Goal: Transaction & Acquisition: Purchase product/service

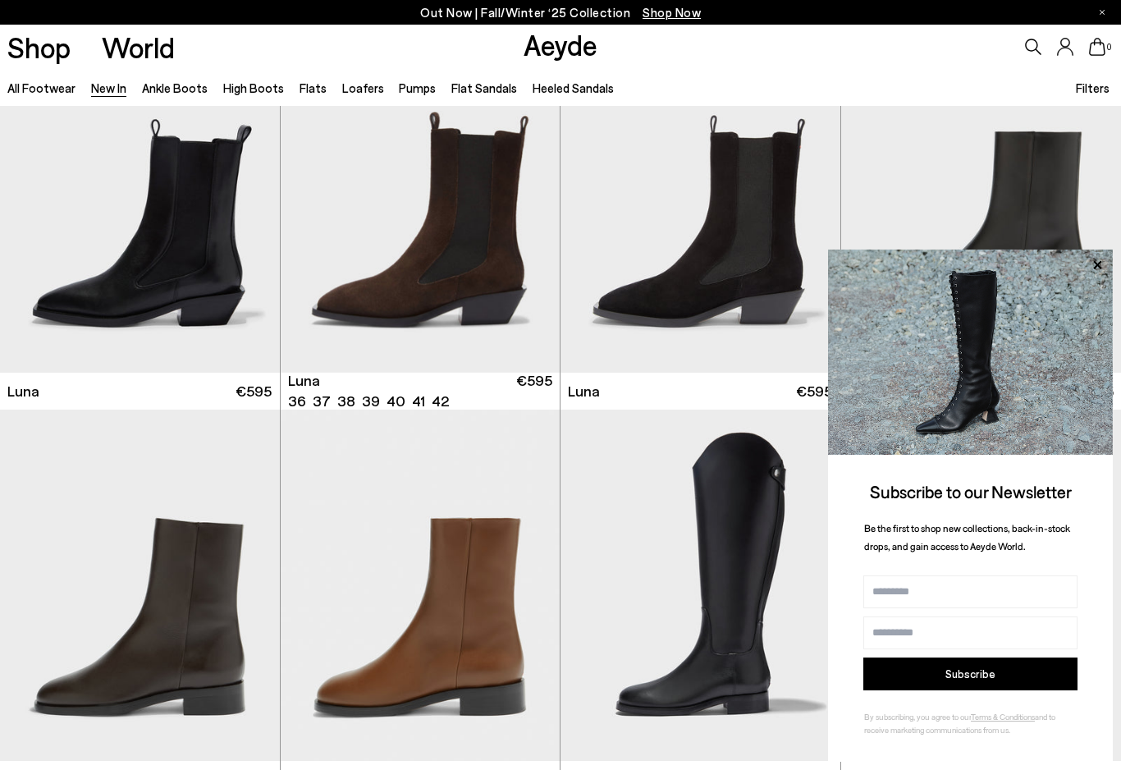
scroll to position [6321, 0]
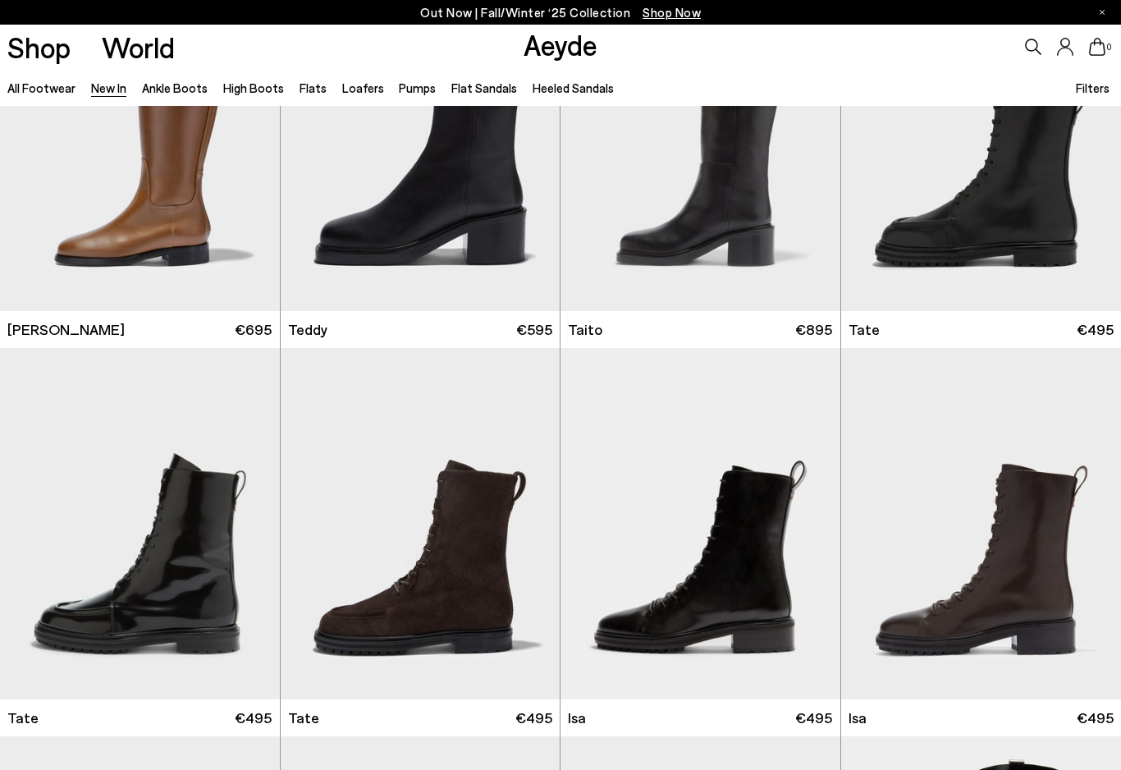
scroll to position [7212, 0]
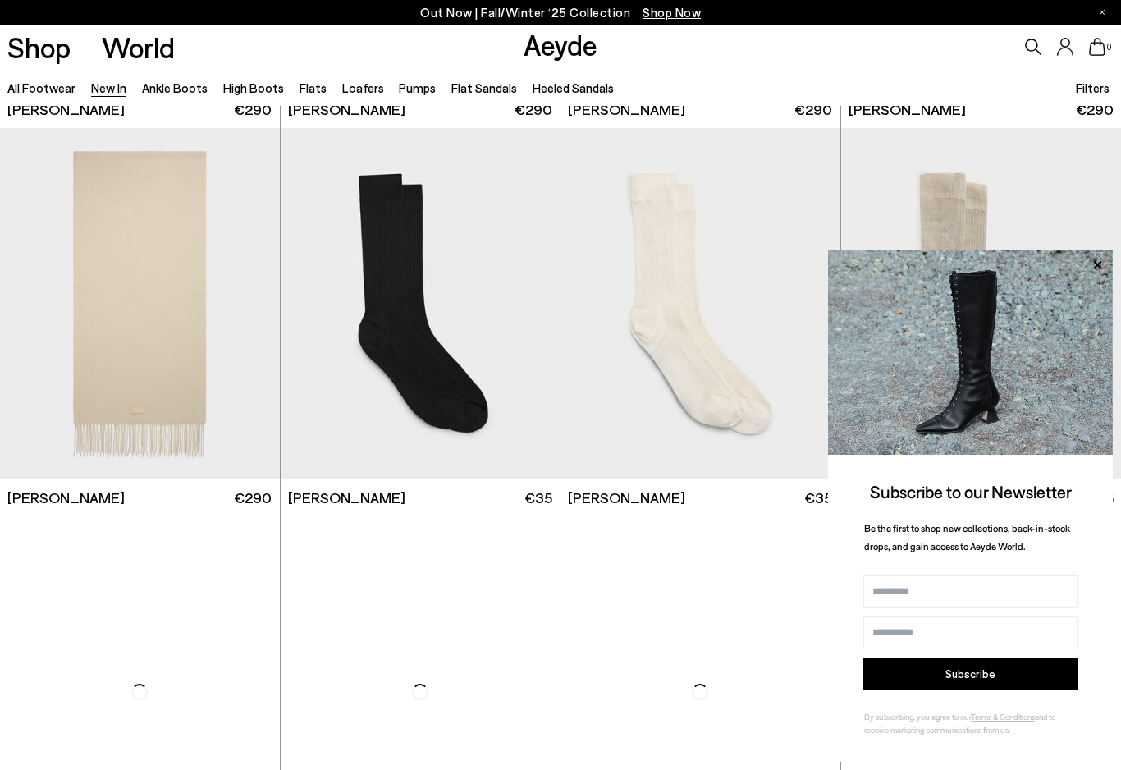
scroll to position [10135, 0]
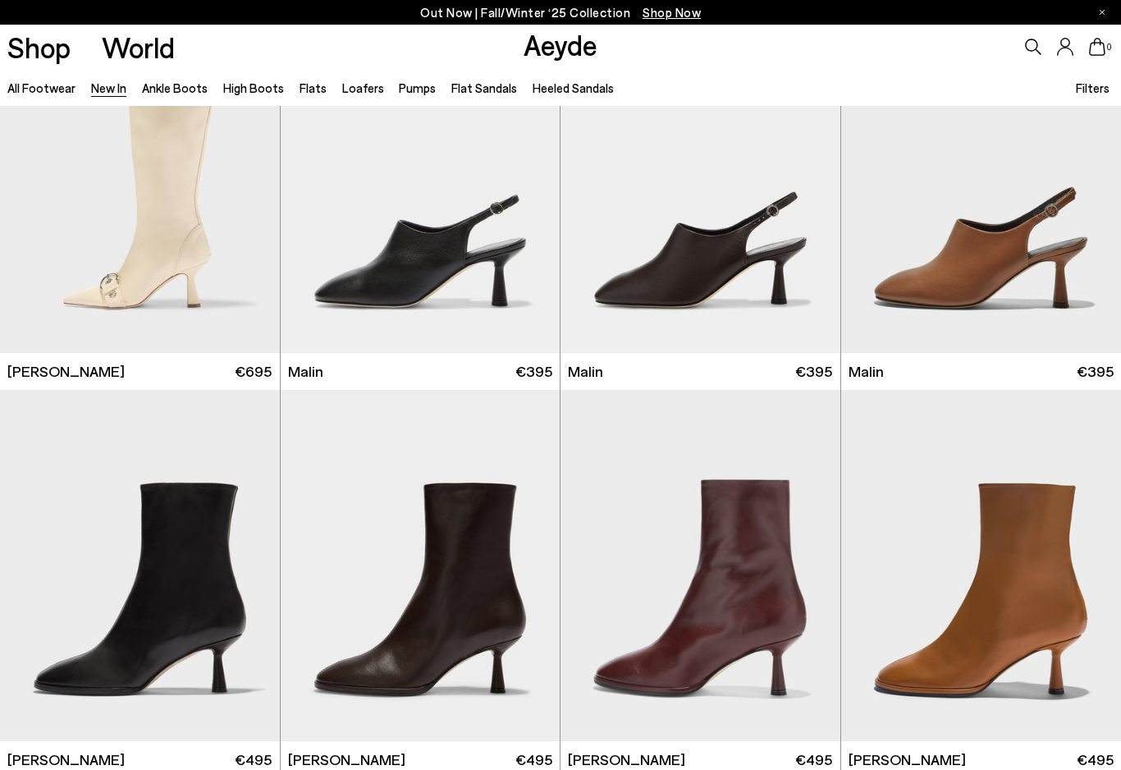
scroll to position [12993, 0]
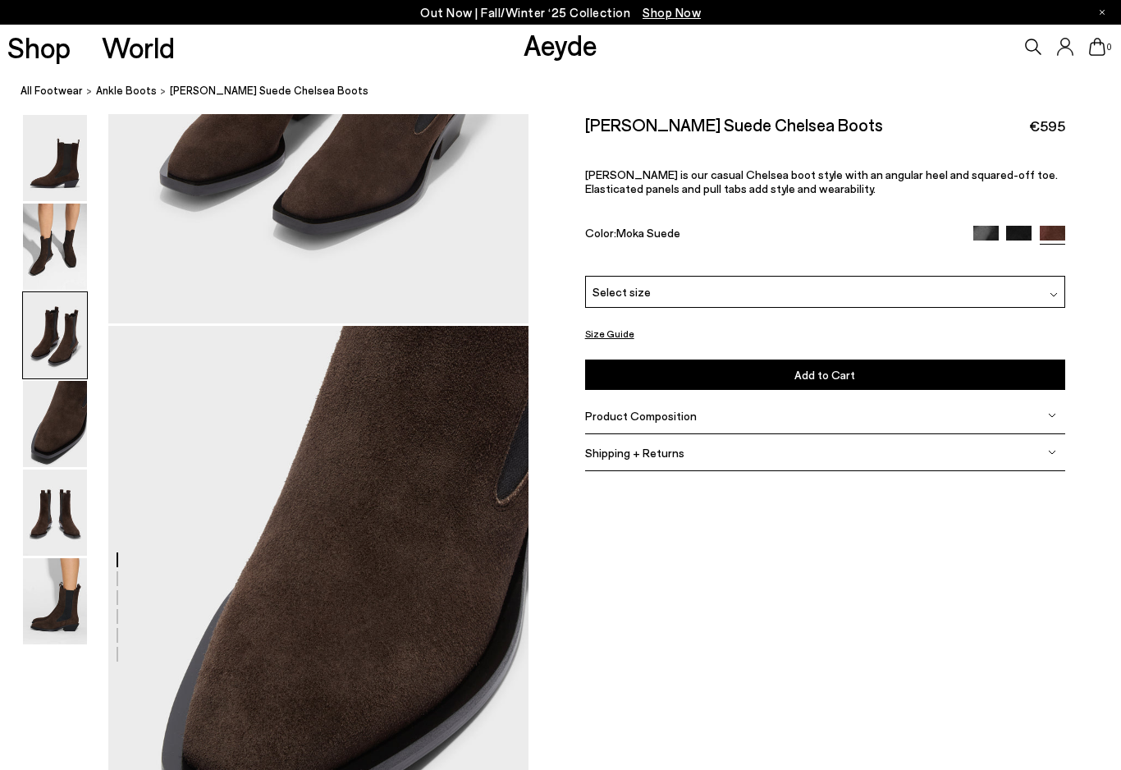
scroll to position [1415, 0]
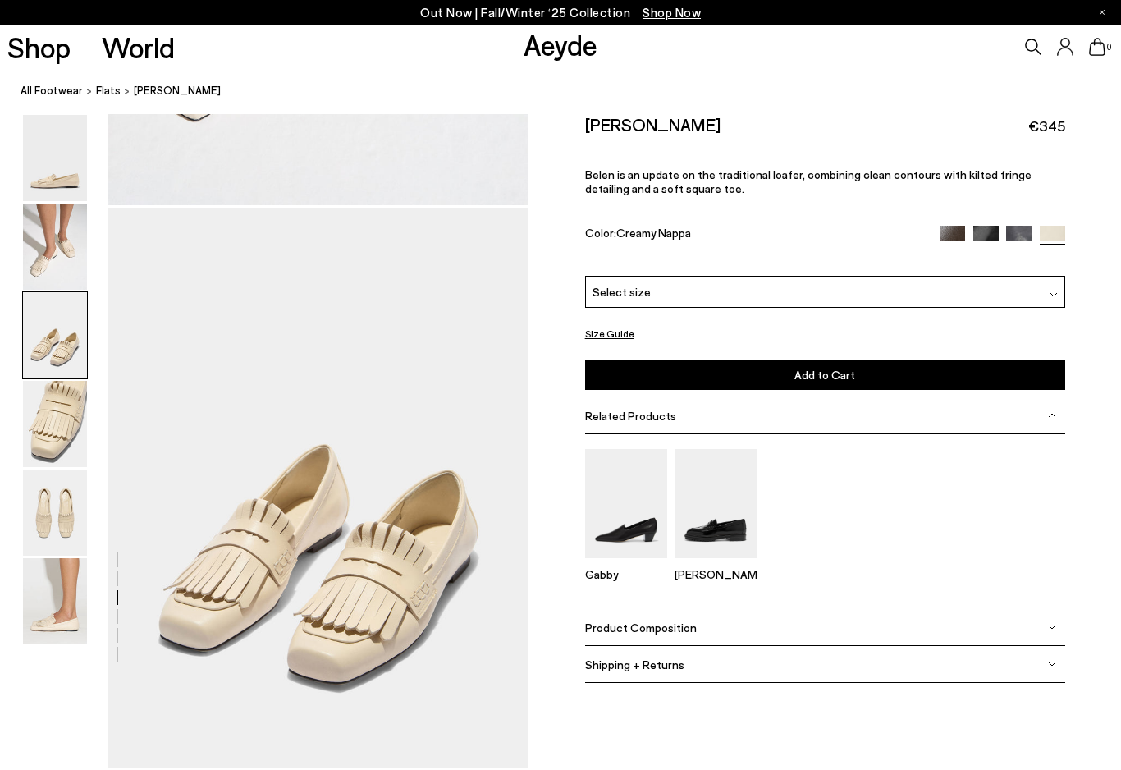
scroll to position [1035, 0]
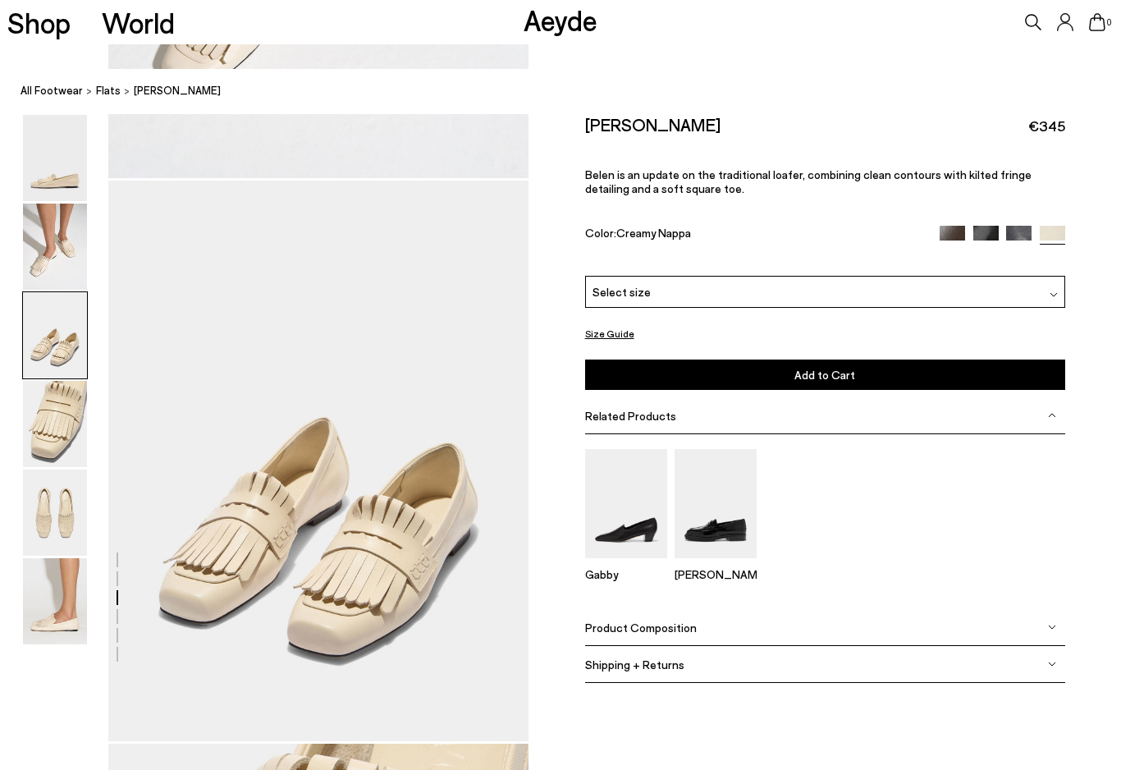
click at [860, 296] on div "Select size" at bounding box center [825, 292] width 480 height 32
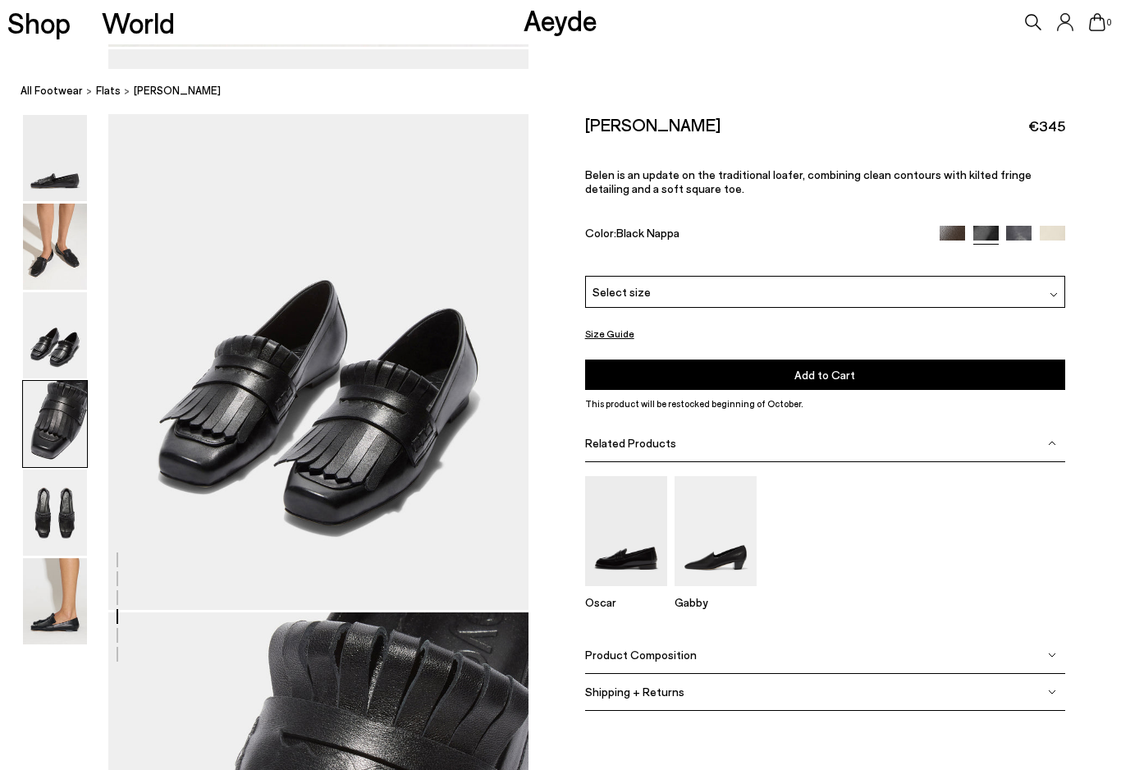
scroll to position [1665, 0]
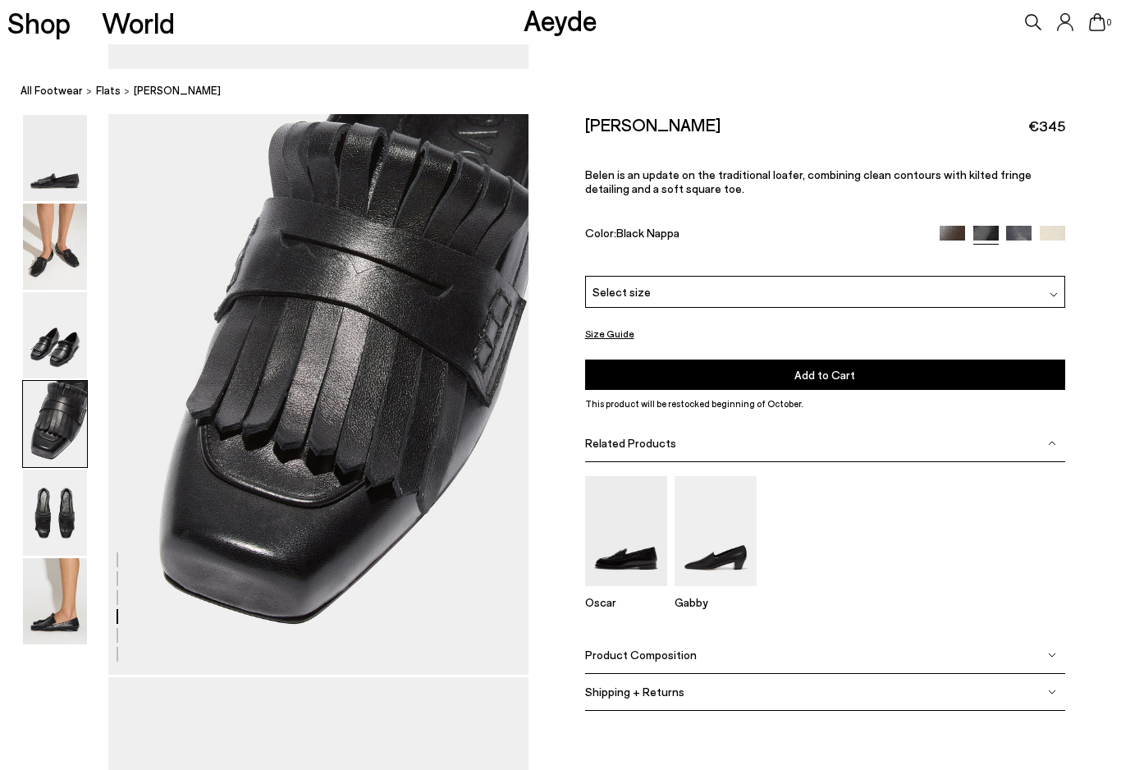
click at [954, 236] on img at bounding box center [951, 238] width 25 height 25
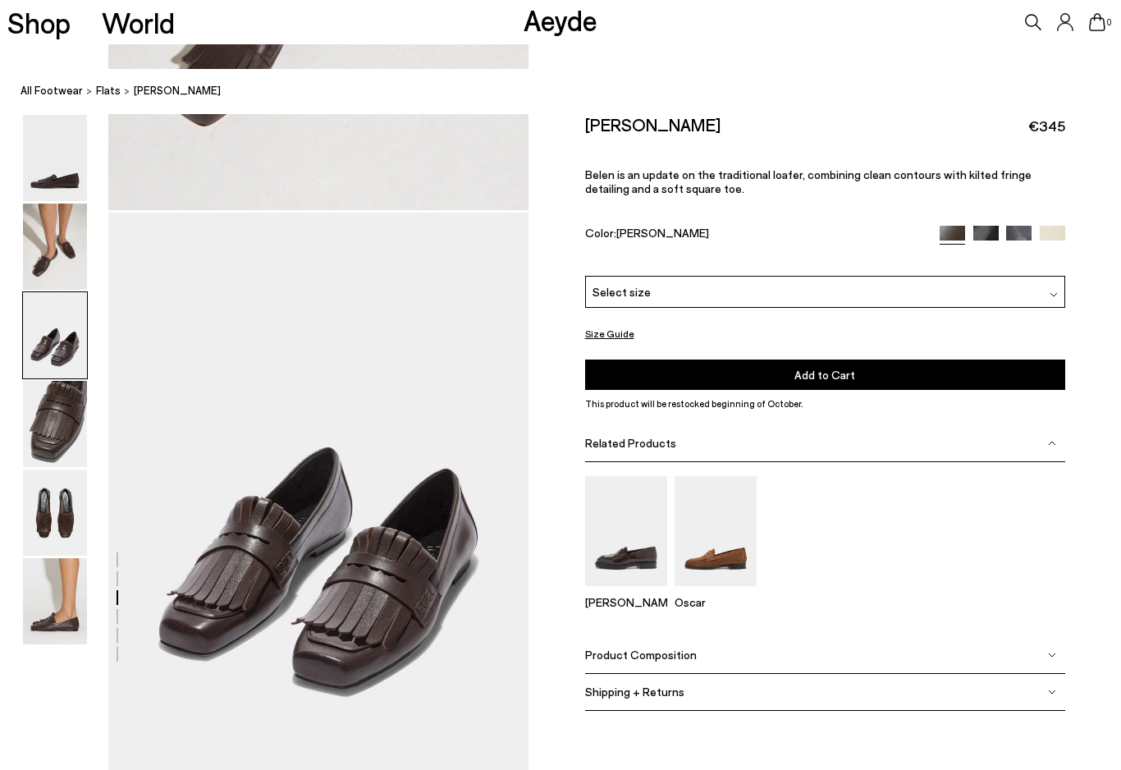
scroll to position [1102, 0]
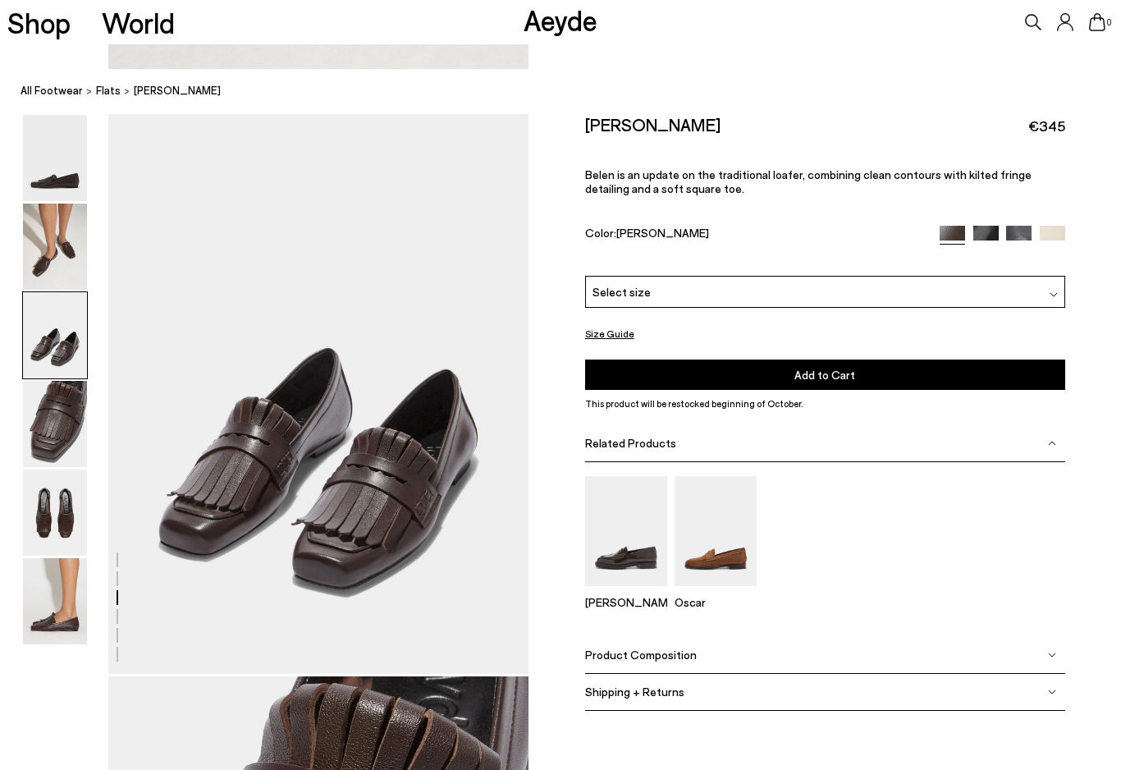
click at [67, 418] on img at bounding box center [55, 424] width 64 height 86
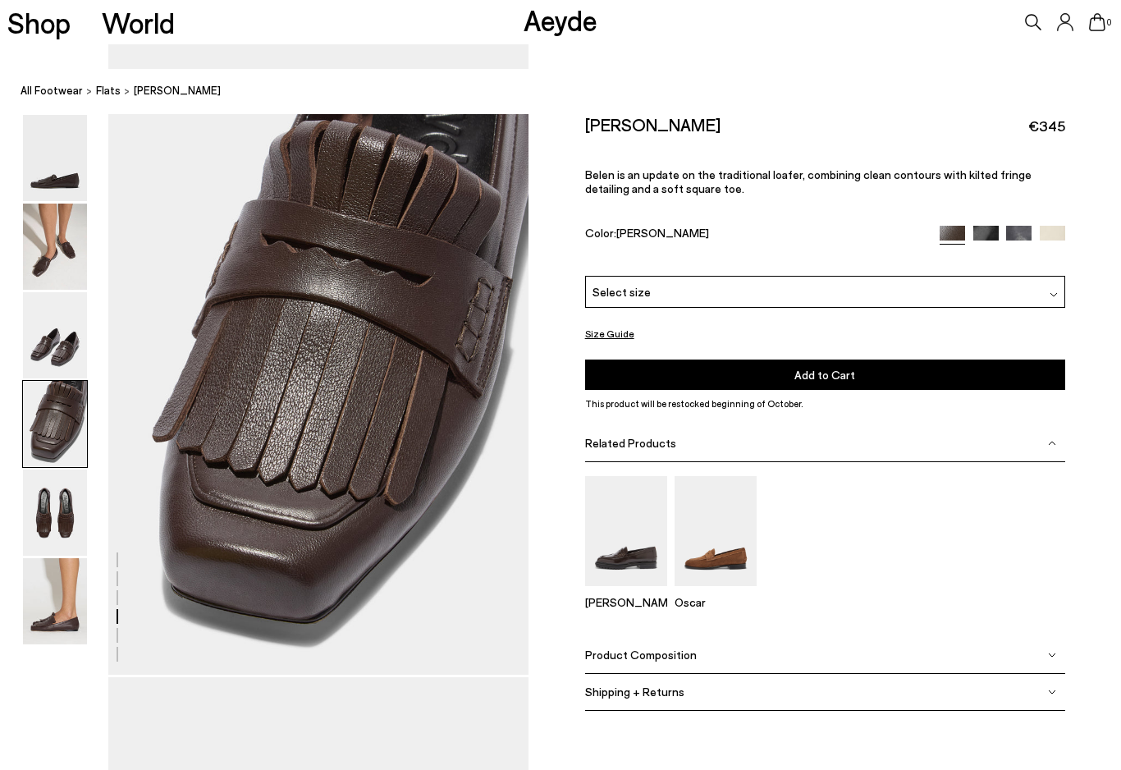
click at [83, 501] on img at bounding box center [55, 512] width 64 height 86
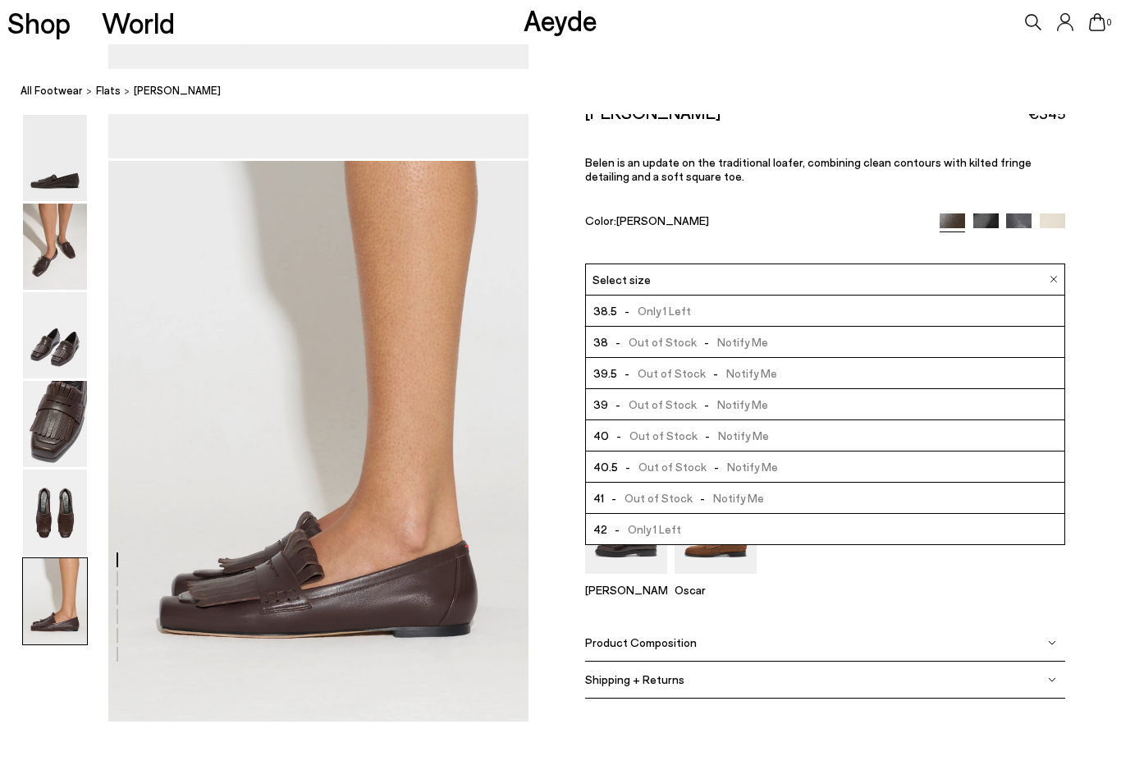
scroll to position [94, 0]
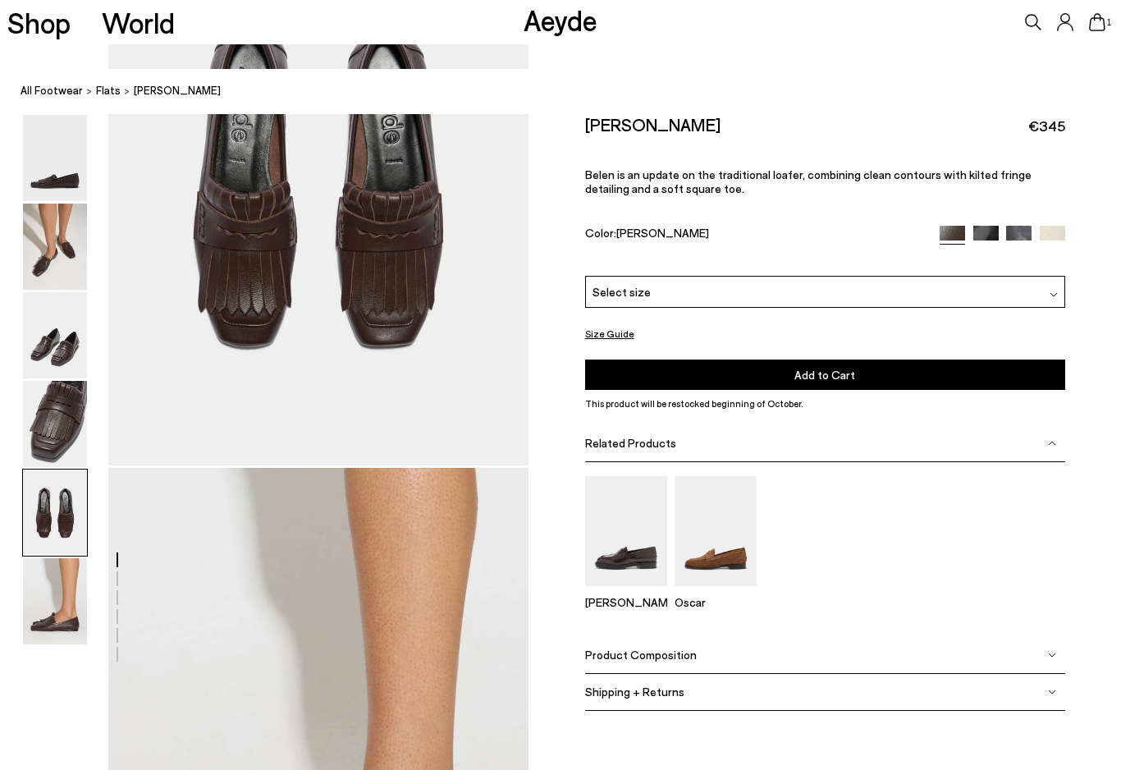
scroll to position [2768, 0]
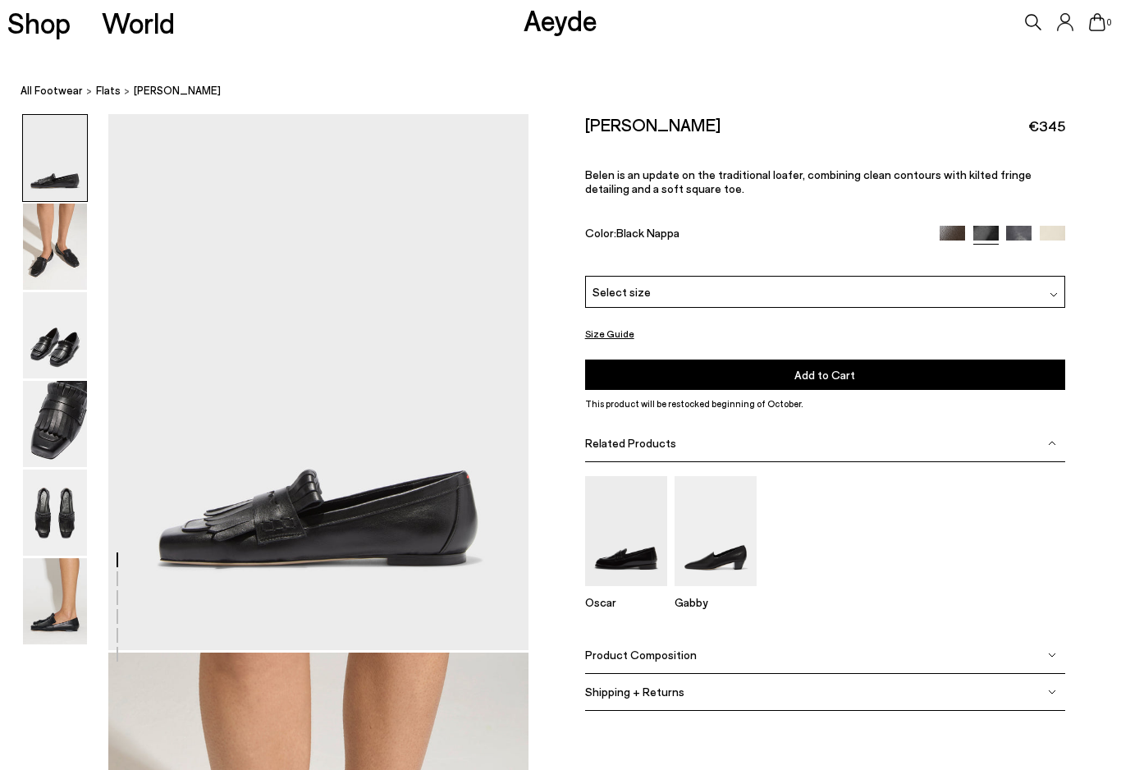
scroll to position [1665, 0]
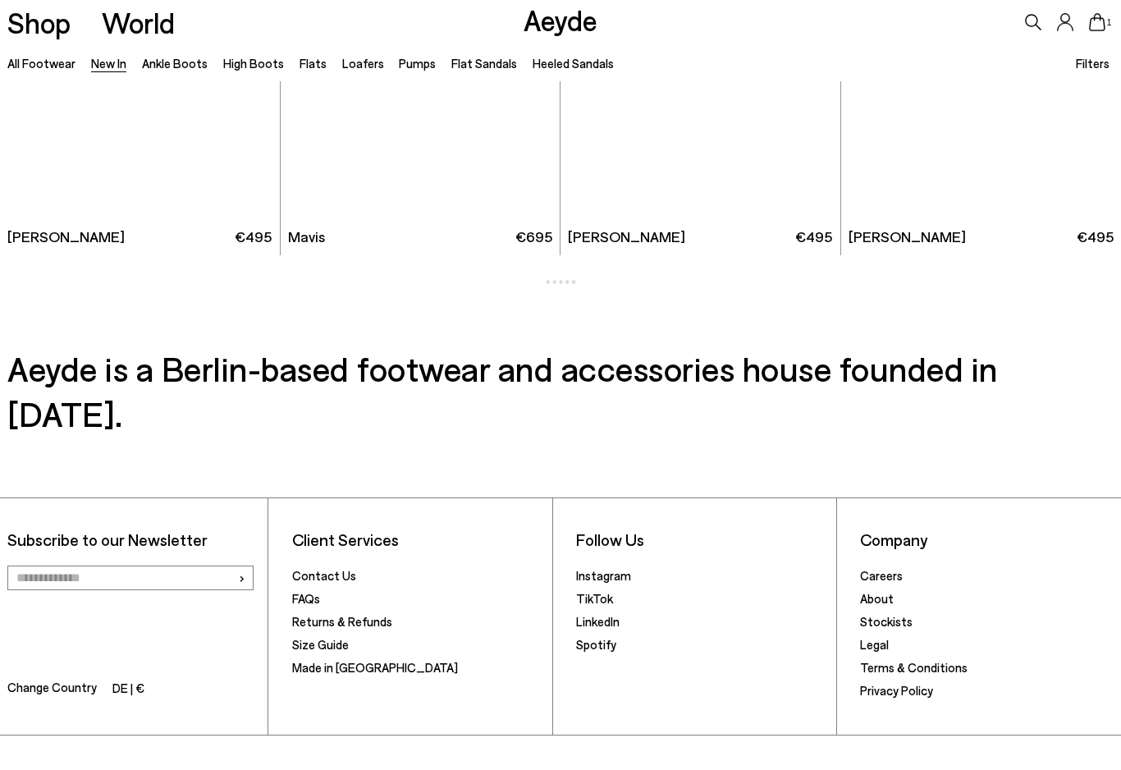
scroll to position [2156, 0]
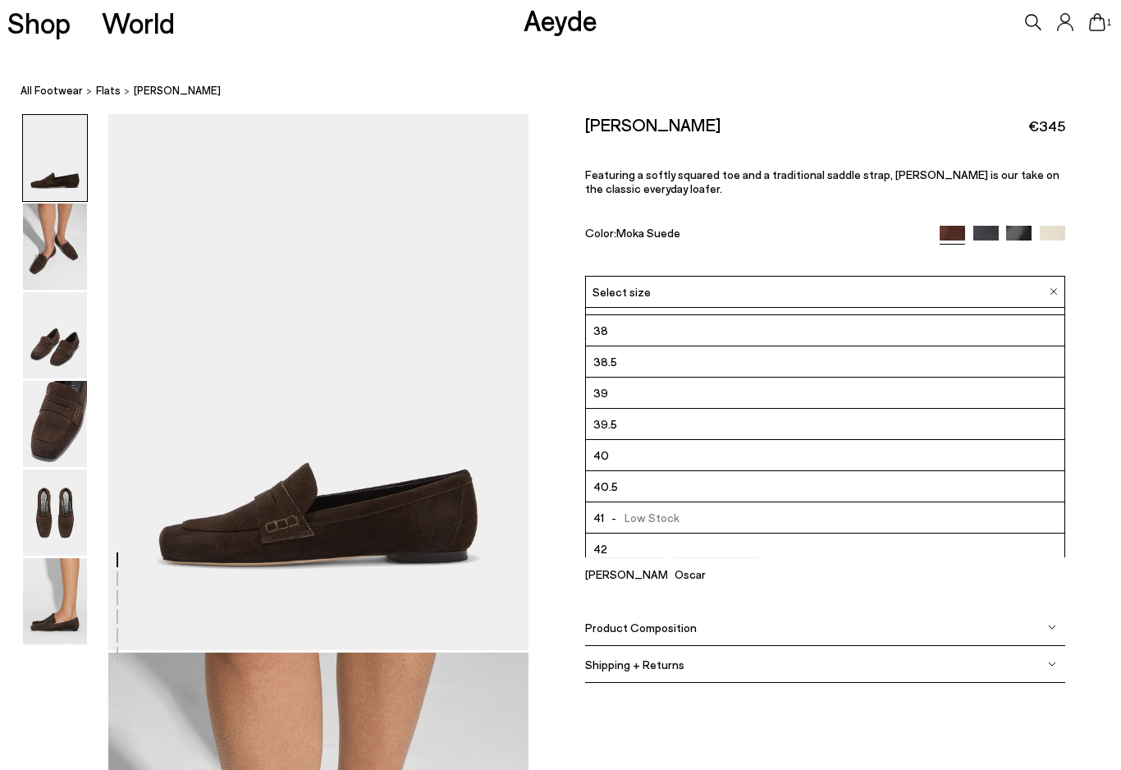
scroll to position [85, 0]
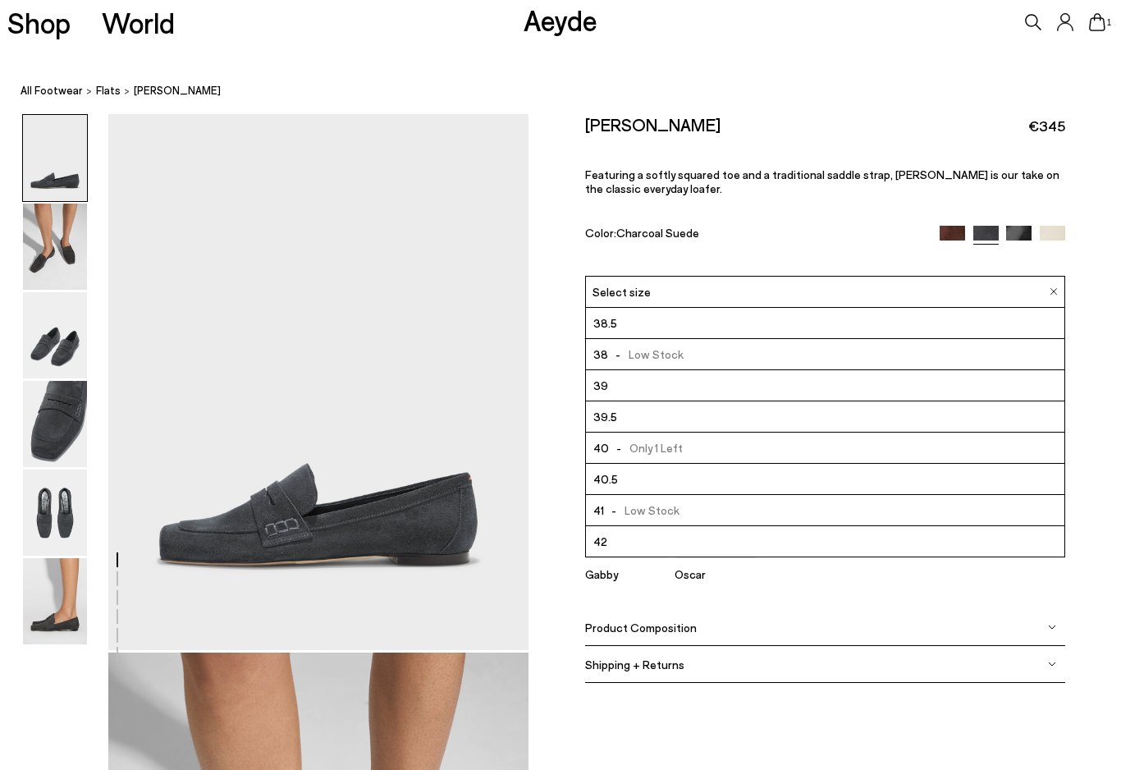
scroll to position [94, 0]
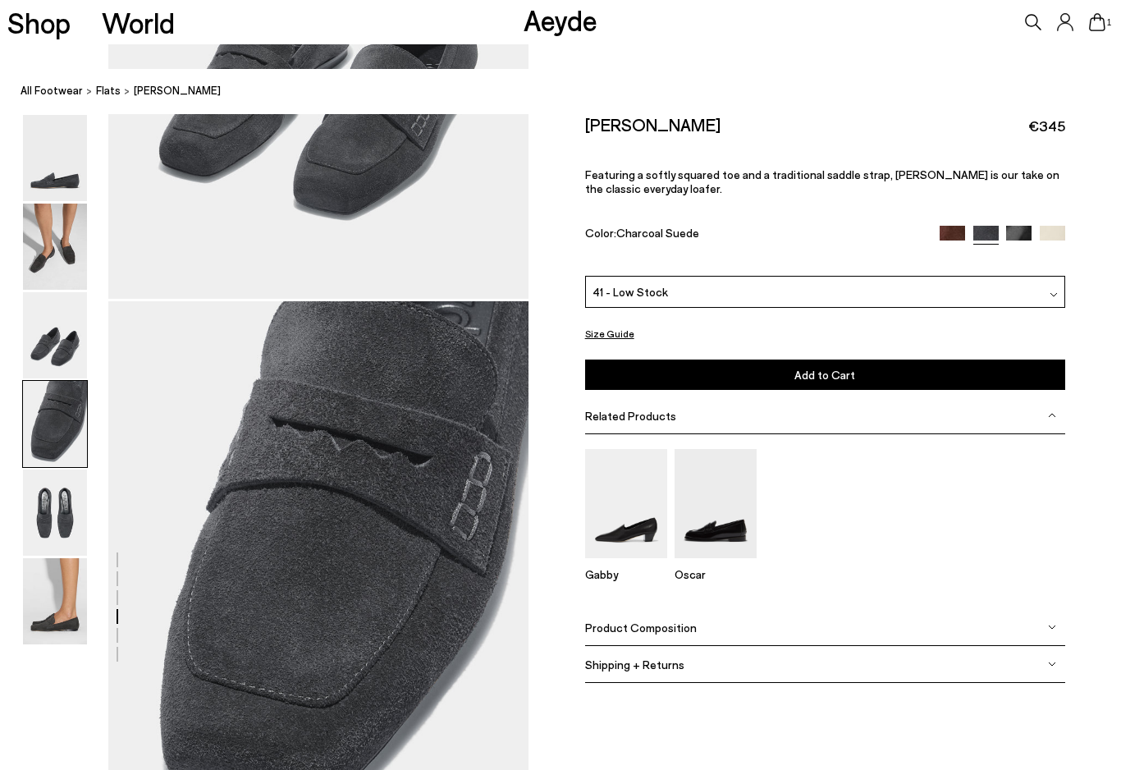
scroll to position [1425, 0]
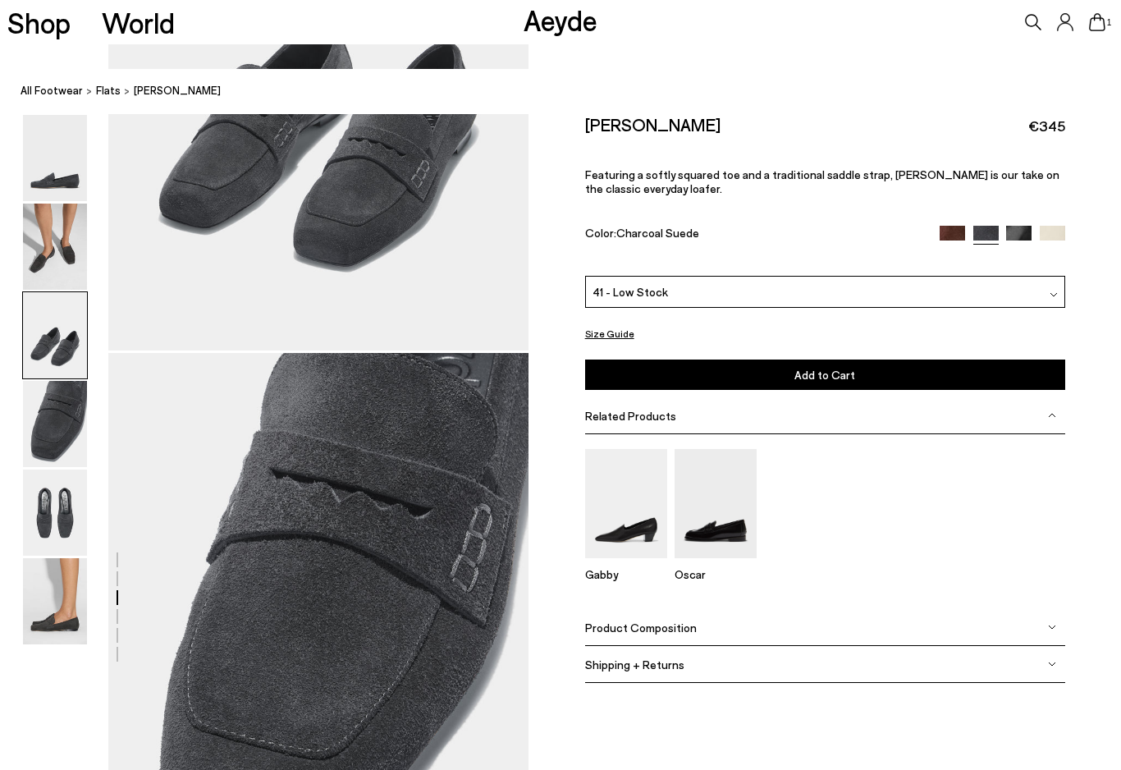
click at [1023, 233] on img at bounding box center [1018, 238] width 25 height 25
click at [1063, 231] on img at bounding box center [1052, 238] width 25 height 25
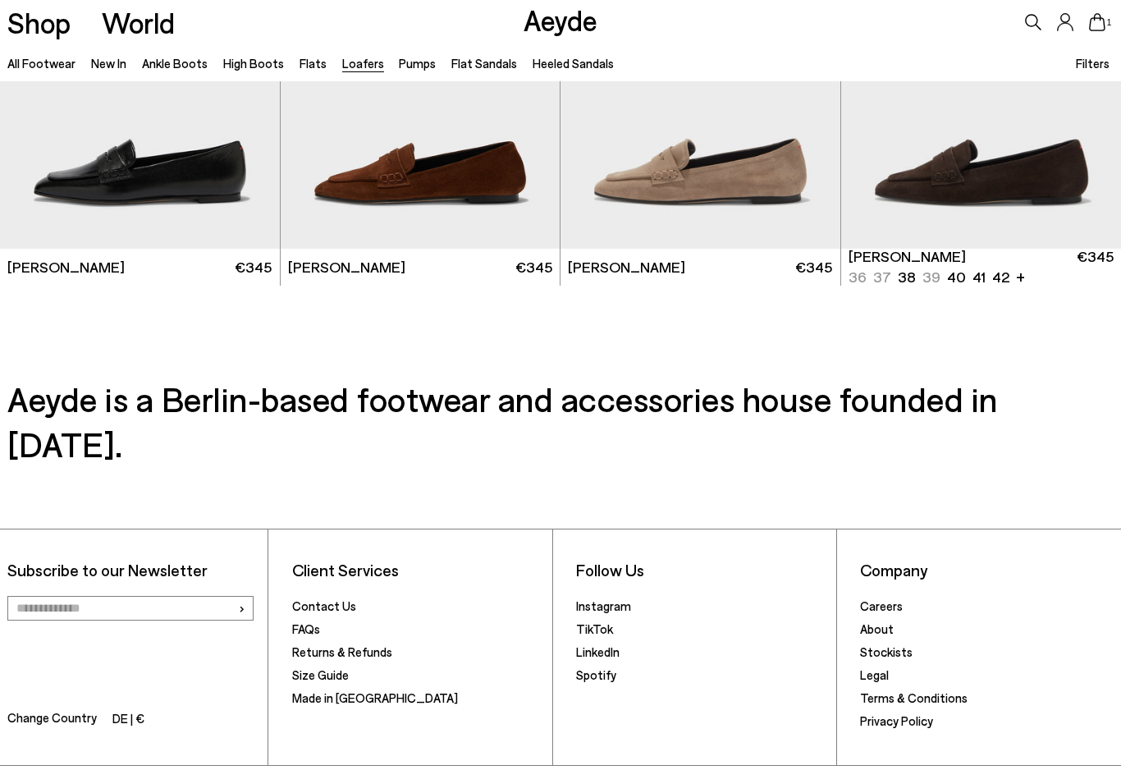
scroll to position [2903, 0]
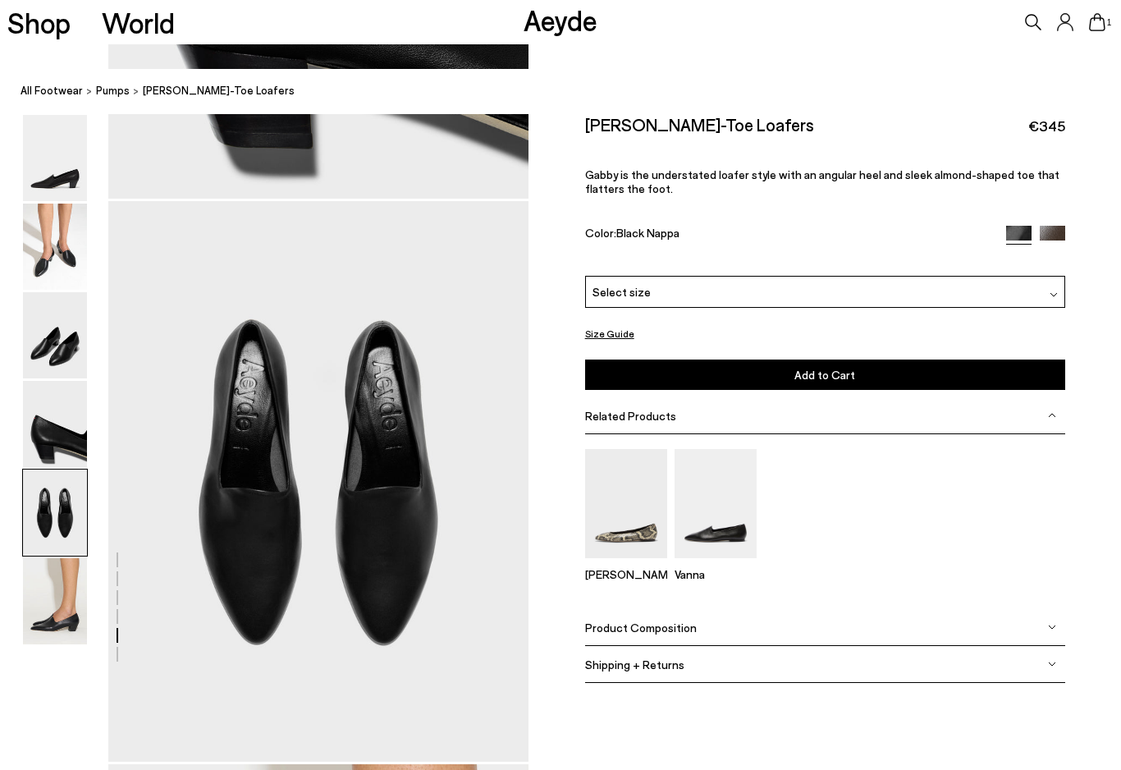
scroll to position [2177, 0]
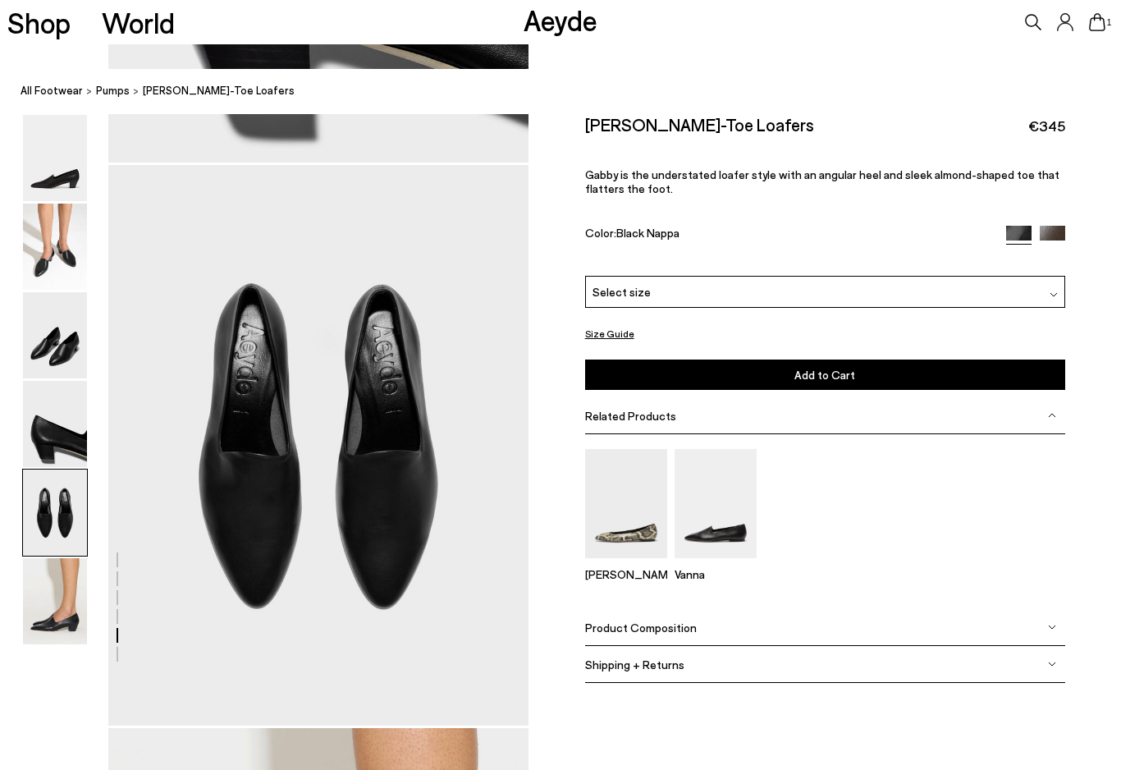
click at [619, 536] on img at bounding box center [626, 503] width 82 height 109
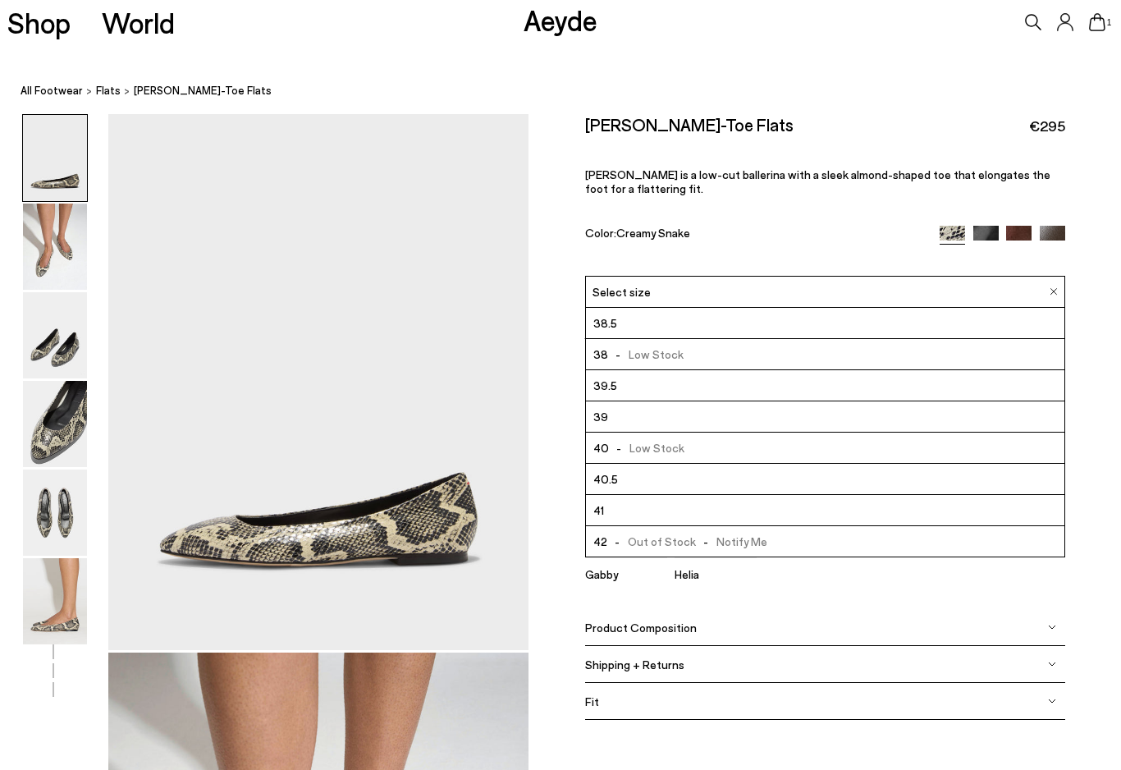
scroll to position [94, 0]
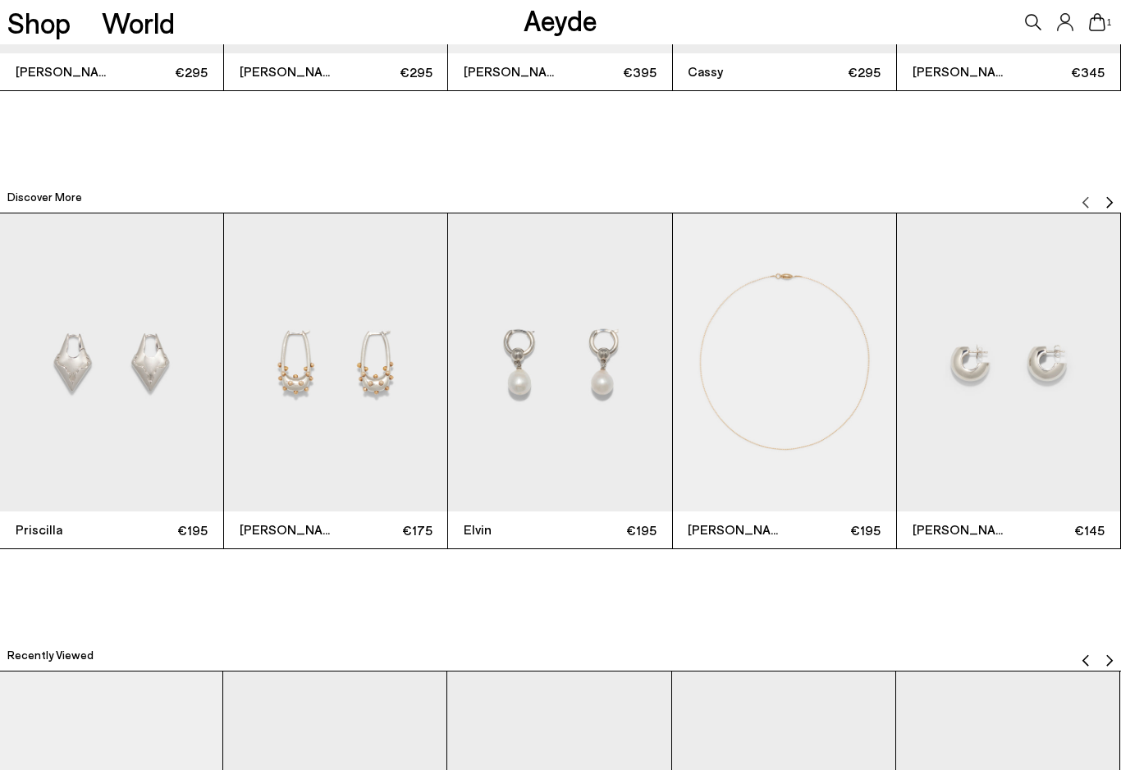
scroll to position [3827, 0]
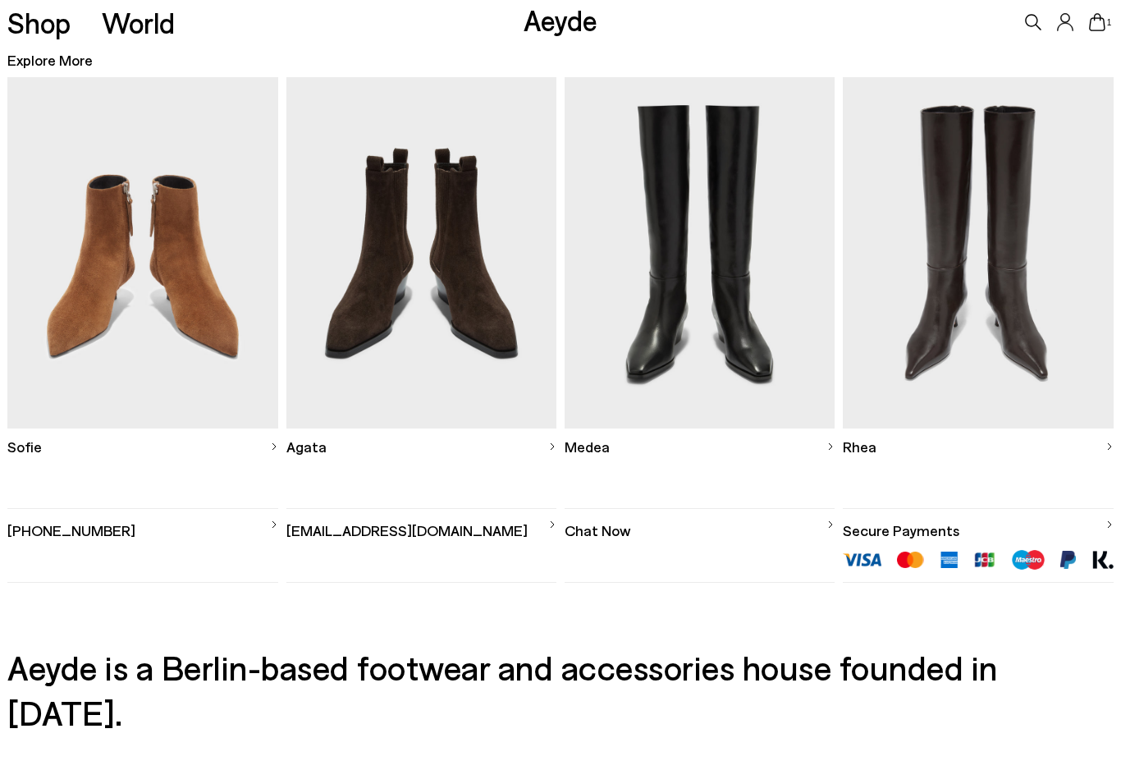
scroll to position [443, 0]
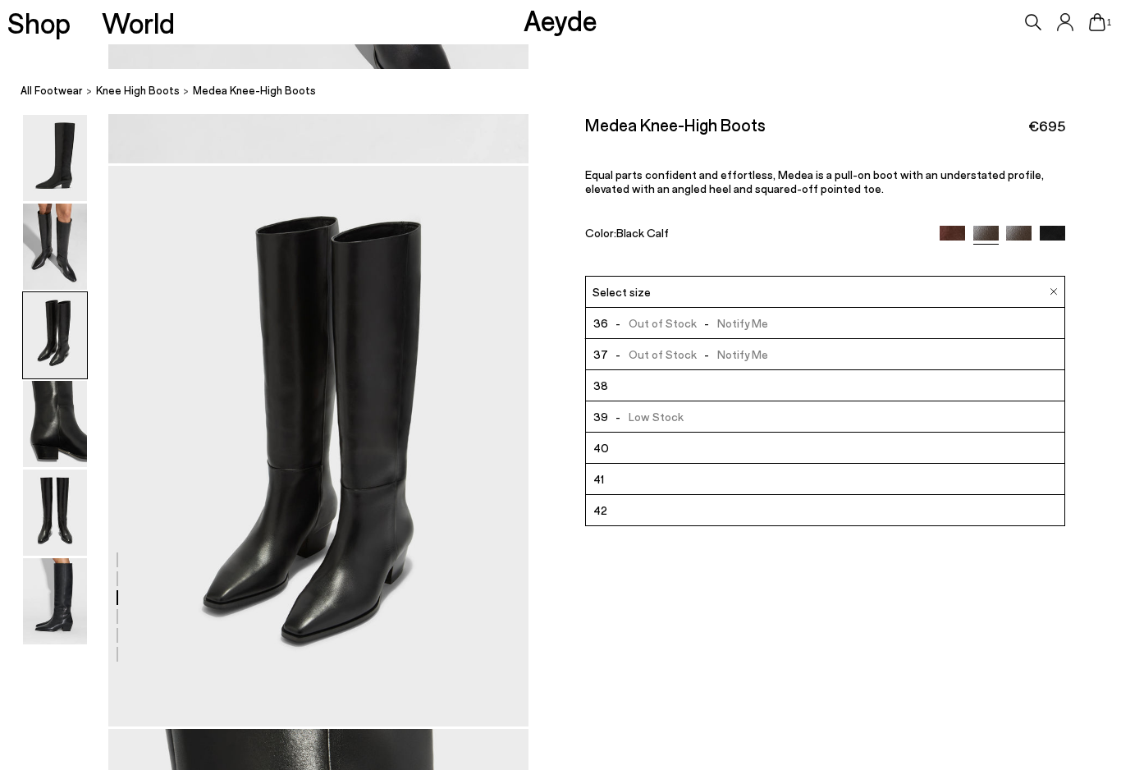
scroll to position [1016, 0]
